Goal: Navigation & Orientation: Find specific page/section

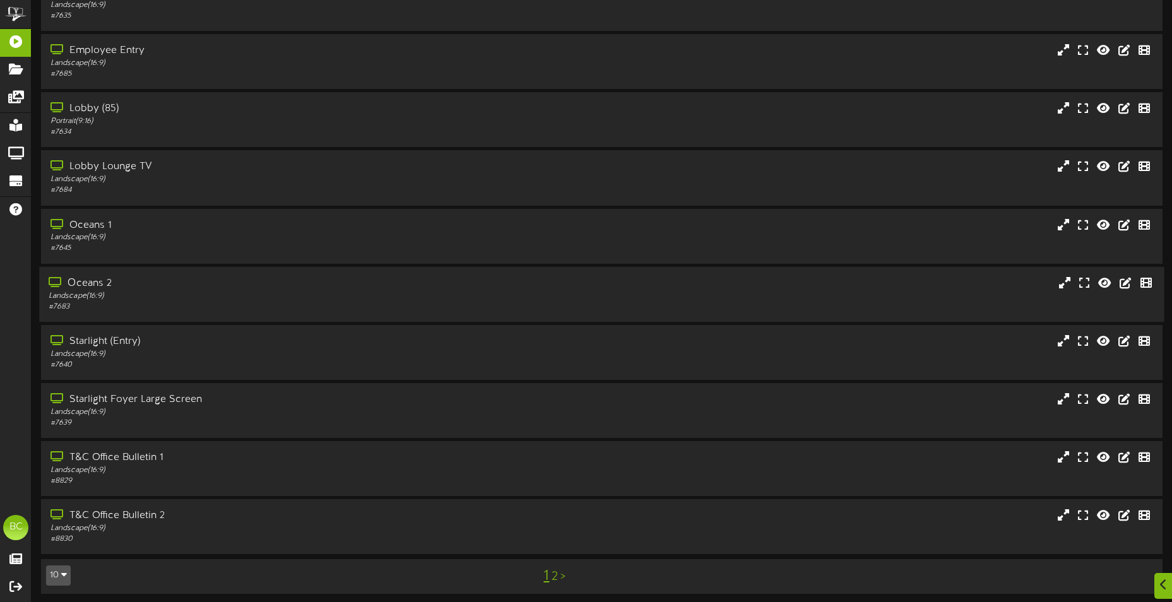
scroll to position [75, 0]
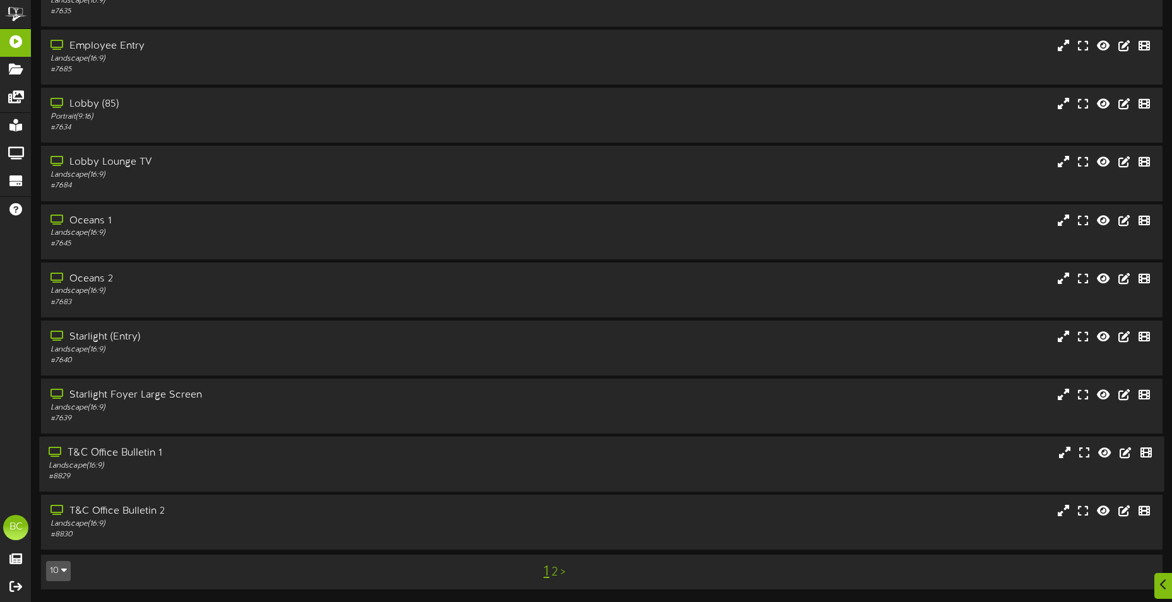
click at [165, 458] on div "T&C Office Bulletin 1" at bounding box center [274, 453] width 450 height 15
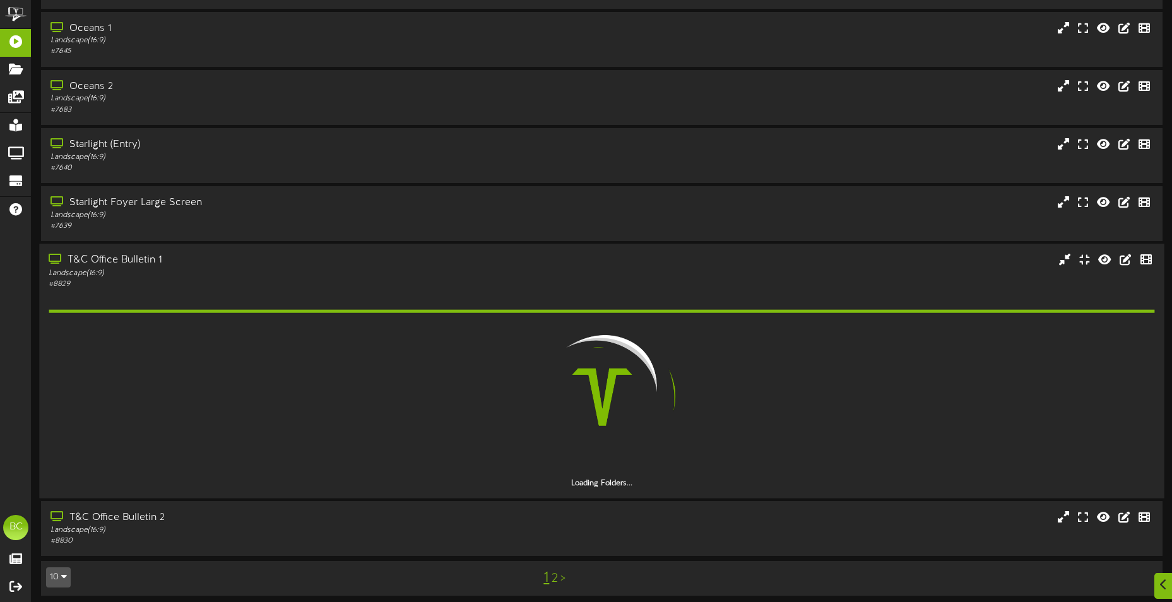
scroll to position [274, 0]
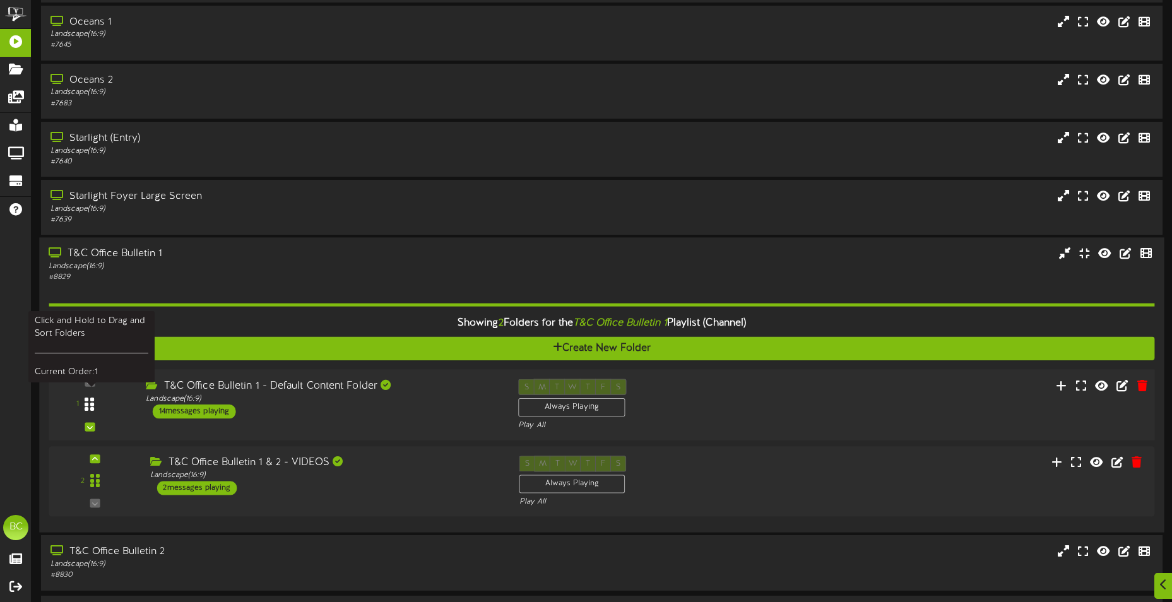
click at [88, 402] on icon at bounding box center [89, 404] width 9 height 15
click at [95, 404] on div at bounding box center [89, 405] width 29 height 32
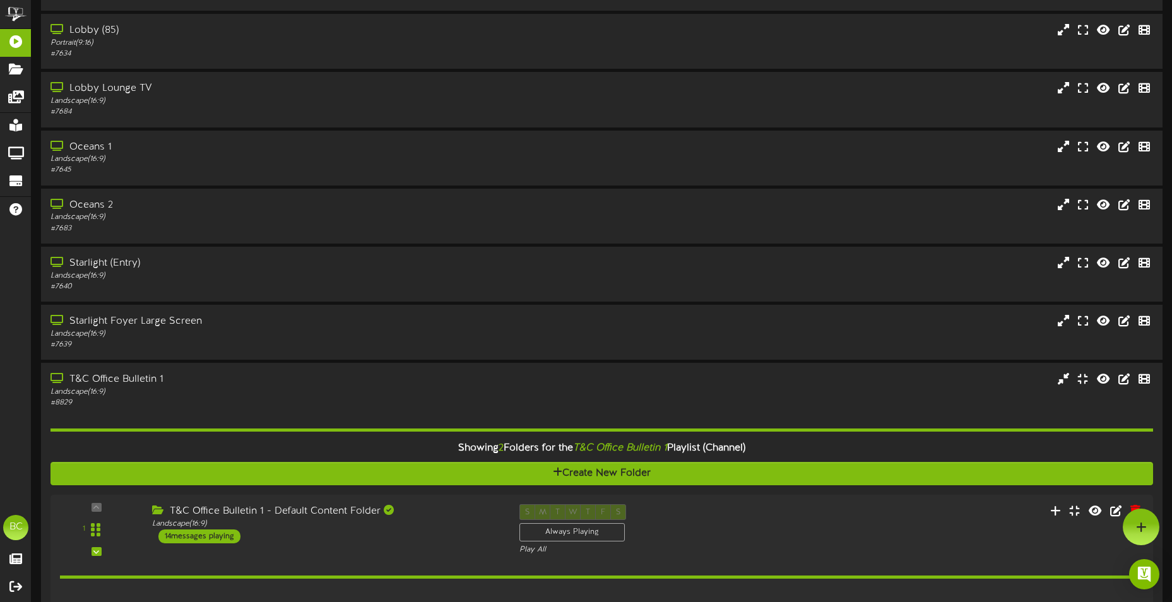
scroll to position [134, 0]
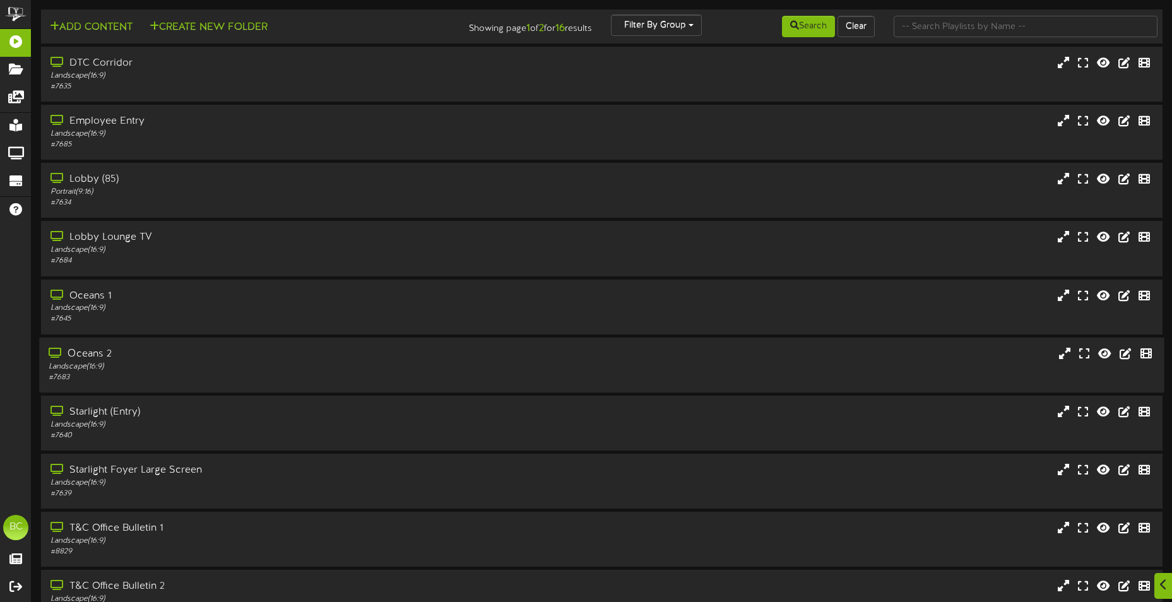
scroll to position [75, 0]
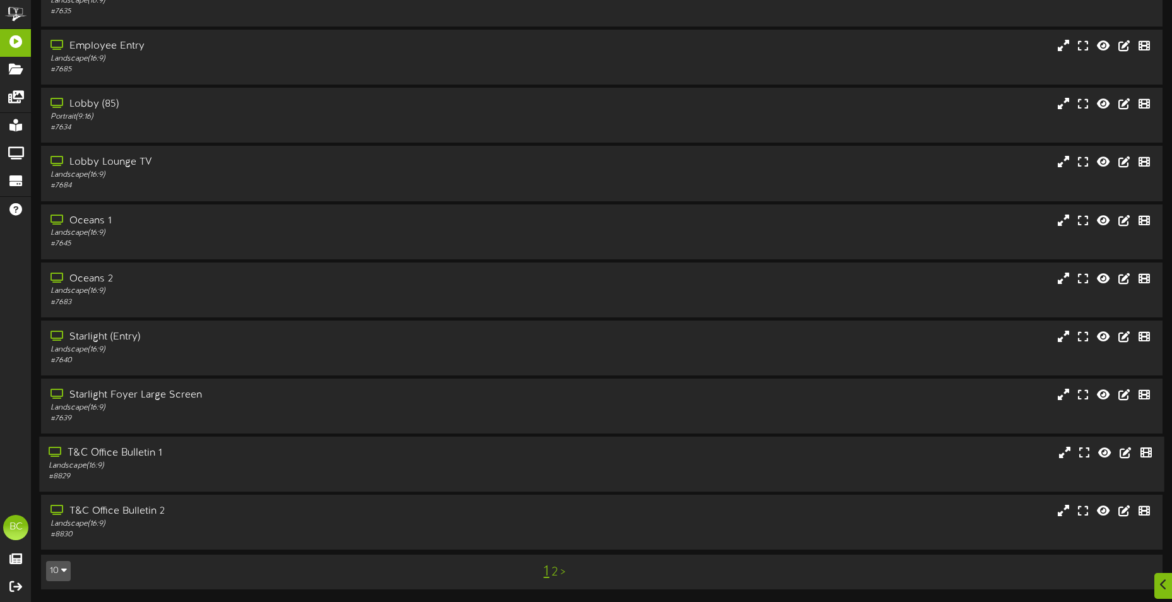
click at [129, 468] on div "Landscape ( 16:9 )" at bounding box center [274, 466] width 450 height 11
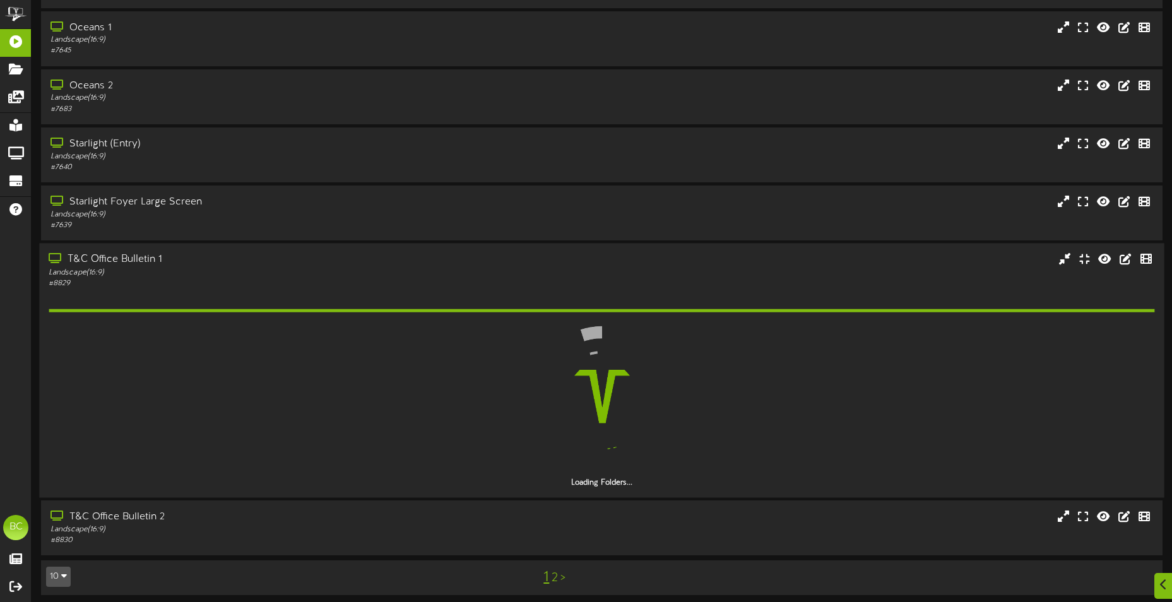
scroll to position [274, 0]
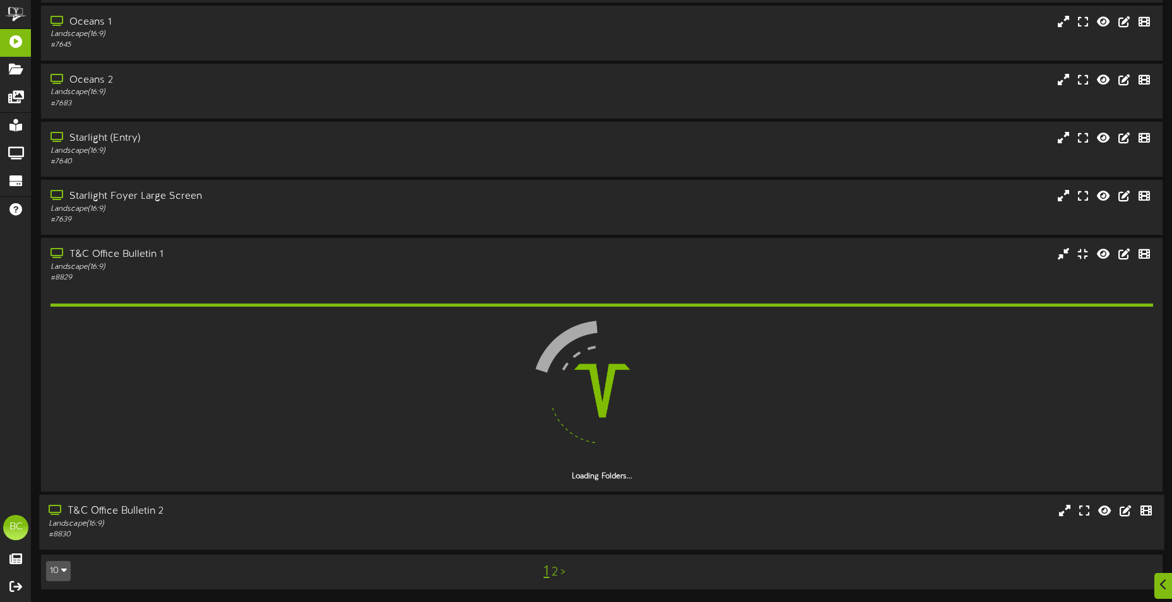
click at [111, 516] on div "T&C Office Bulletin 2" at bounding box center [274, 511] width 450 height 15
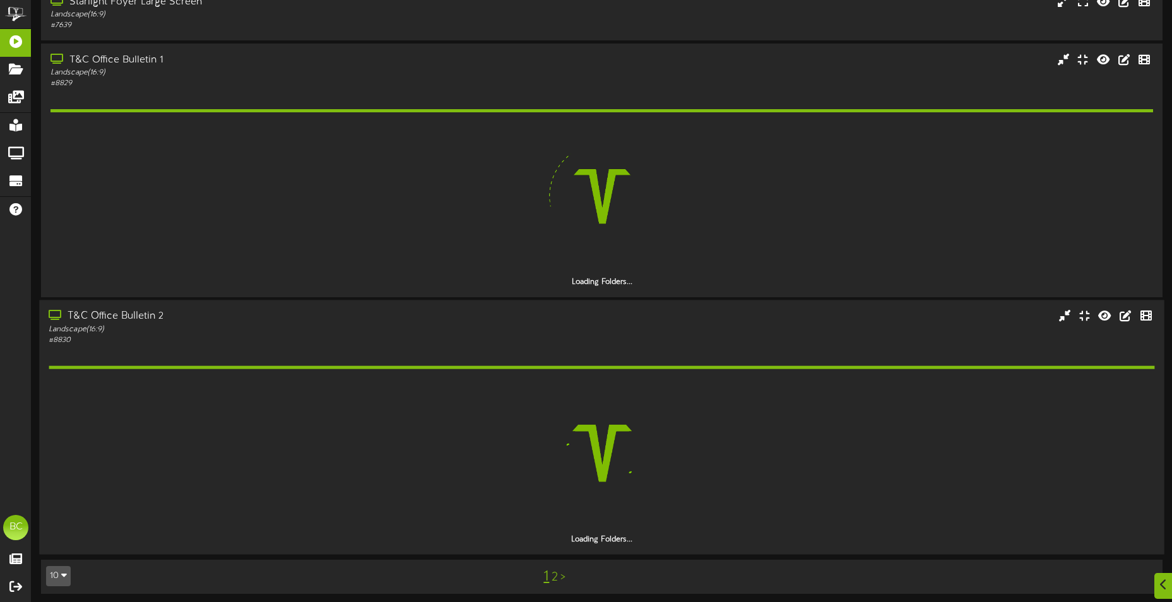
scroll to position [473, 0]
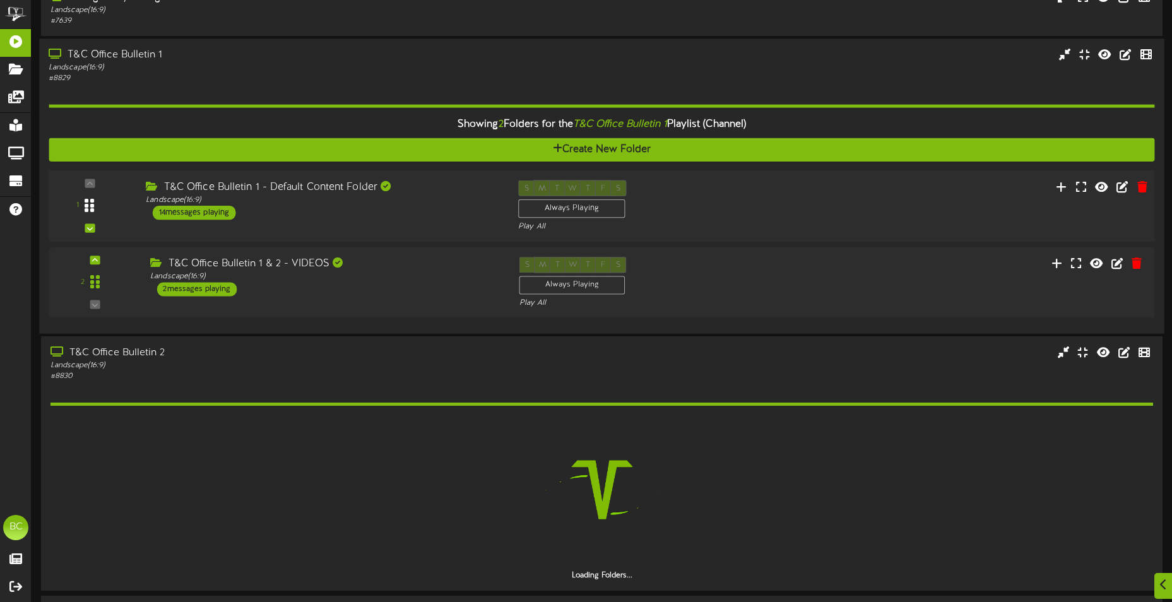
click at [102, 213] on div at bounding box center [89, 206] width 29 height 32
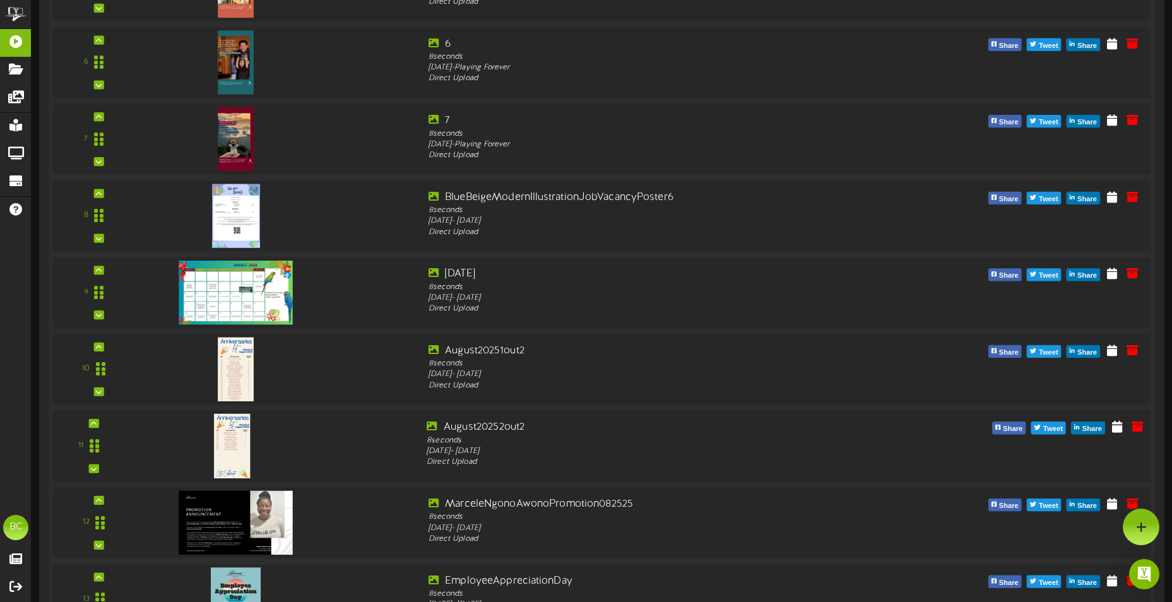
scroll to position [1103, 0]
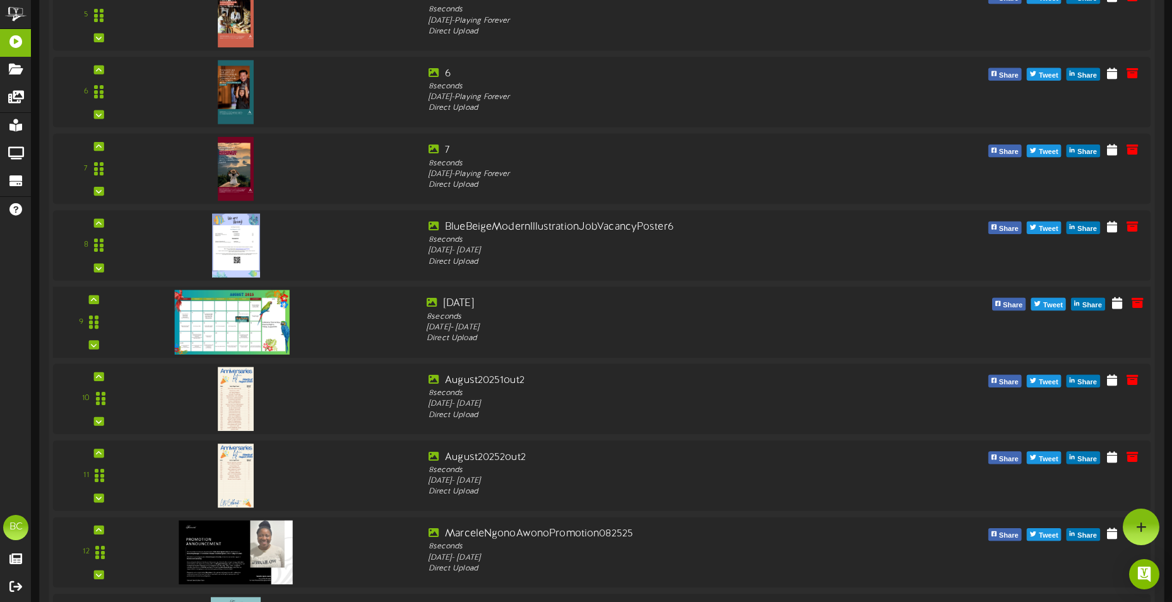
click at [266, 322] on img at bounding box center [232, 322] width 115 height 64
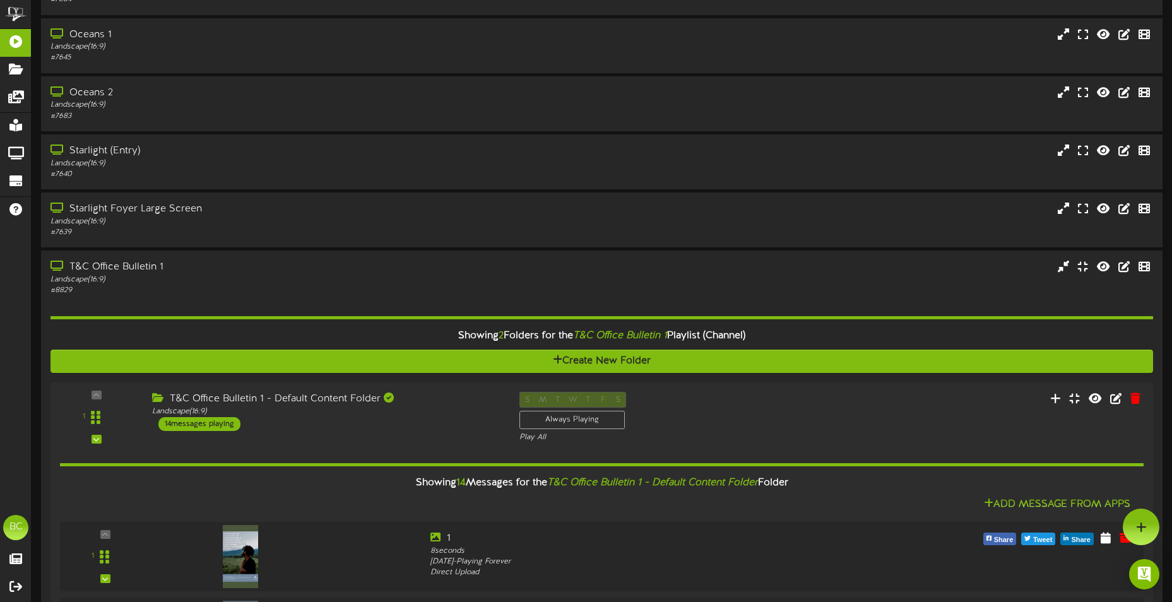
scroll to position [94, 0]
